Goal: Transaction & Acquisition: Purchase product/service

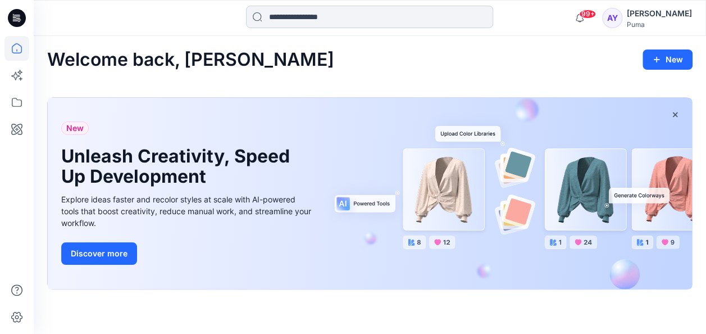
click at [294, 25] on input at bounding box center [369, 17] width 247 height 22
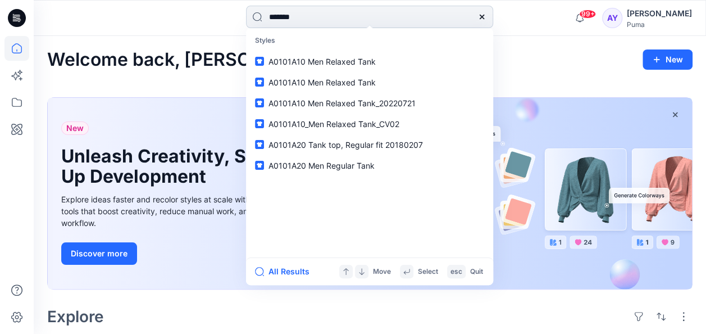
type input "********"
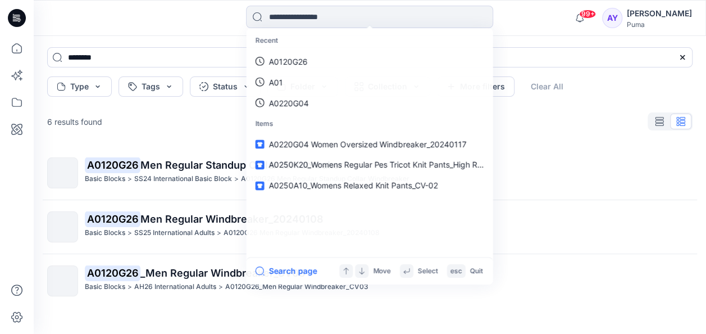
click at [173, 120] on div "6 results found" at bounding box center [369, 121] width 663 height 22
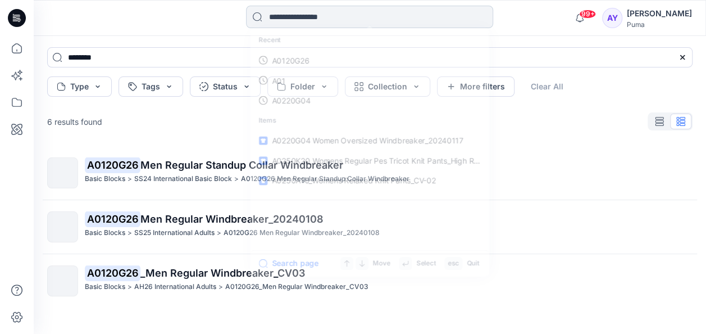
click at [304, 20] on input at bounding box center [369, 17] width 247 height 22
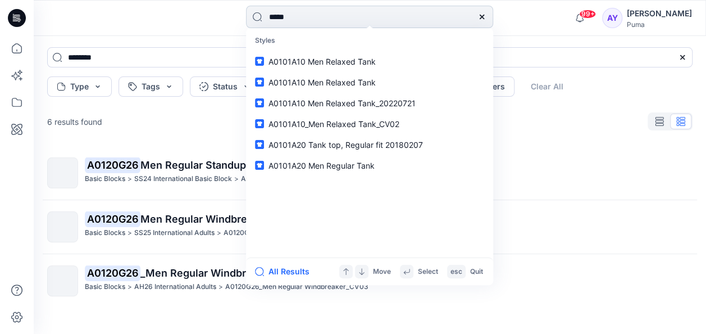
type input "******"
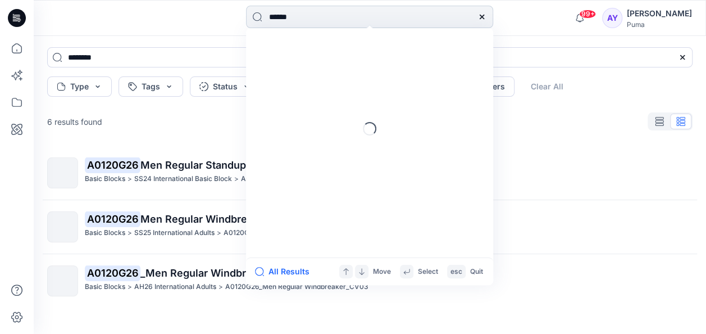
type input "******"
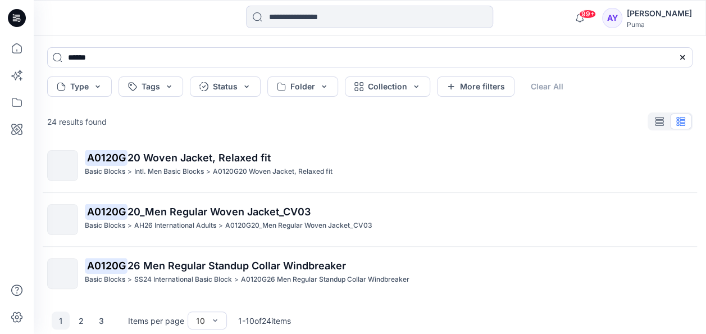
scroll to position [385, 0]
click at [85, 316] on button "2" at bounding box center [81, 320] width 18 height 18
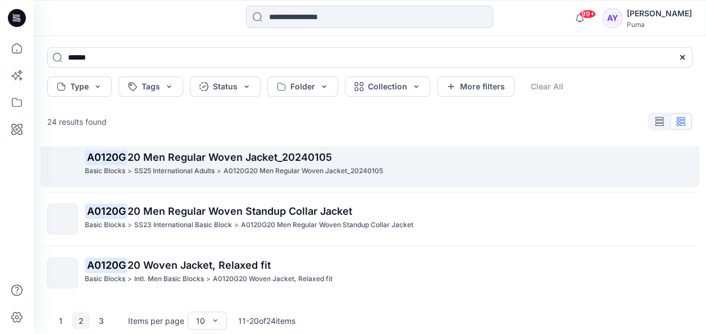
scroll to position [47, 0]
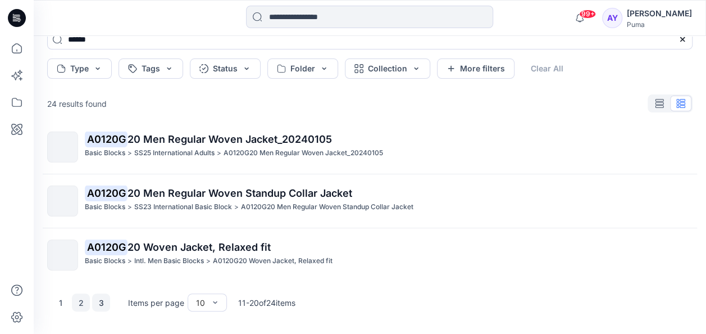
click at [100, 300] on button "3" at bounding box center [101, 302] width 18 height 18
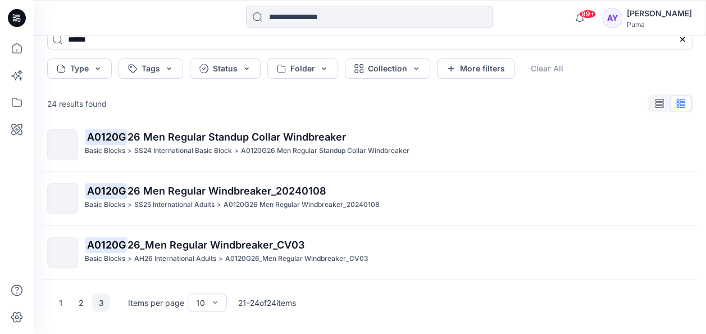
scroll to position [63, 0]
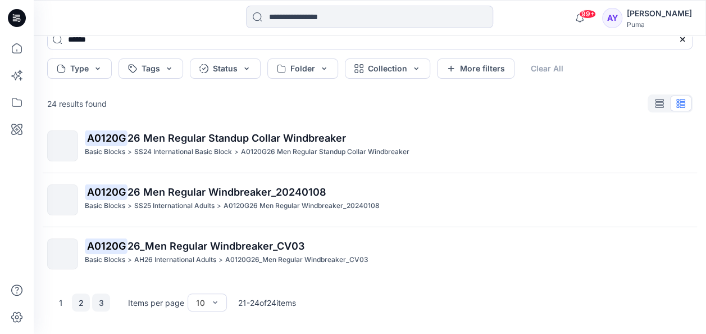
click at [80, 302] on button "2" at bounding box center [81, 302] width 18 height 18
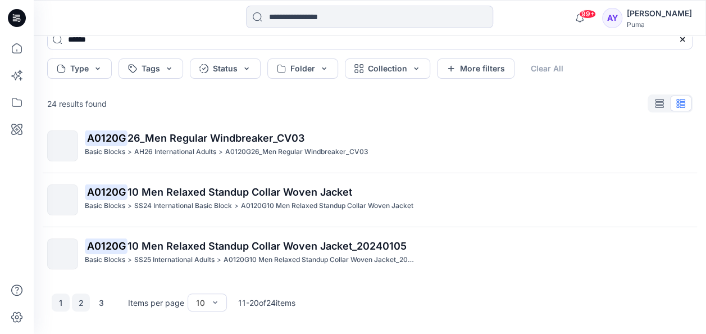
click at [58, 305] on button "1" at bounding box center [61, 302] width 18 height 18
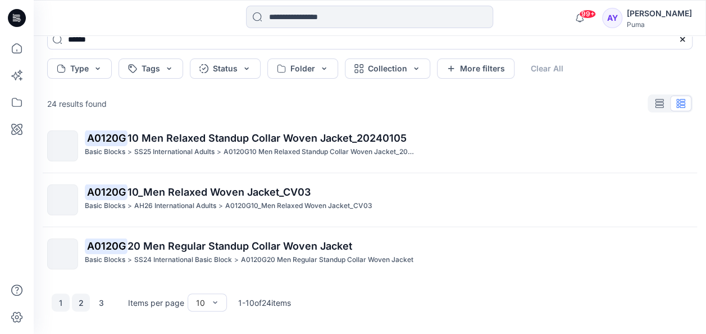
click at [80, 305] on button "2" at bounding box center [81, 302] width 18 height 18
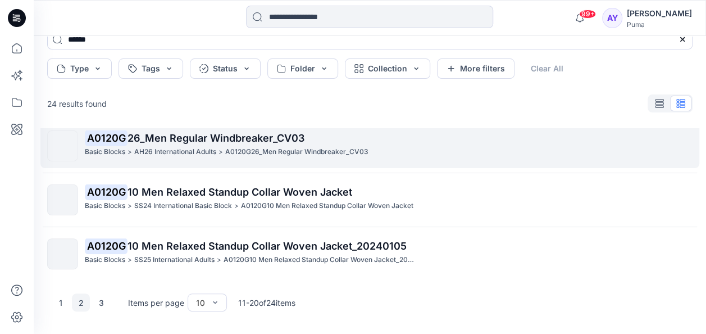
click at [219, 142] on span "26_Men Regular Windbreaker_CV03" at bounding box center [215, 138] width 177 height 12
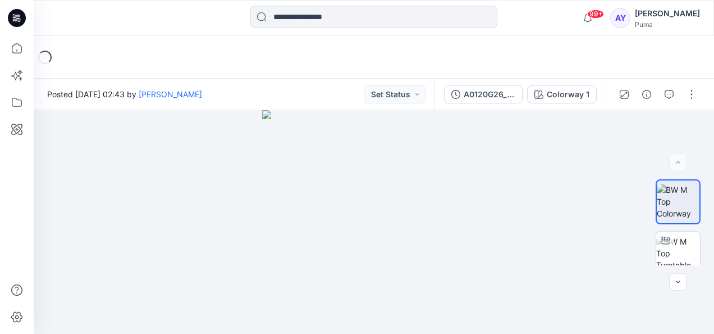
click at [357, 54] on div "Loading..." at bounding box center [374, 57] width 681 height 43
